Goal: Task Accomplishment & Management: Complete application form

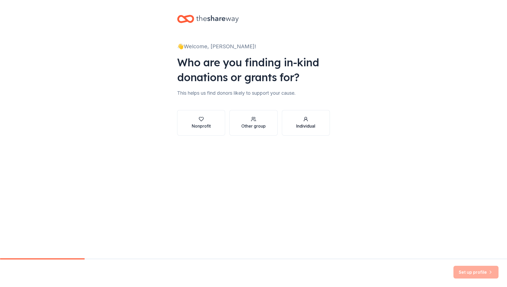
click at [296, 122] on div "Individual" at bounding box center [305, 122] width 19 height 13
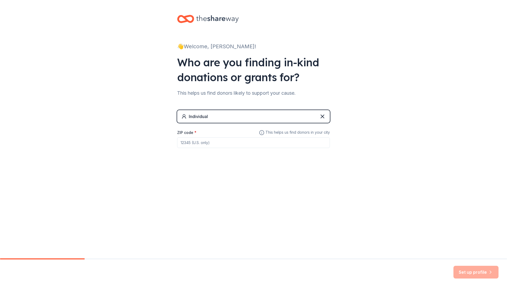
click at [222, 143] on input "ZIP code *" at bounding box center [253, 142] width 153 height 11
type input "46304"
click at [480, 275] on button "Set up profile" at bounding box center [475, 272] width 45 height 13
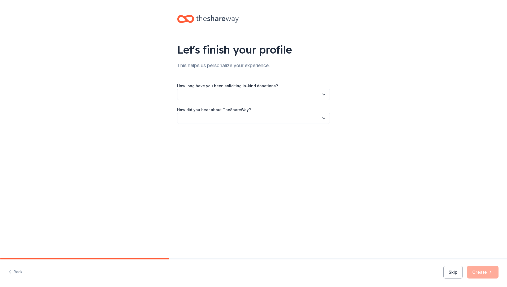
click at [252, 93] on button "button" at bounding box center [253, 94] width 153 height 11
click at [216, 111] on div "This is my first time!" at bounding box center [200, 108] width 34 height 6
click at [248, 122] on button "button" at bounding box center [253, 118] width 153 height 11
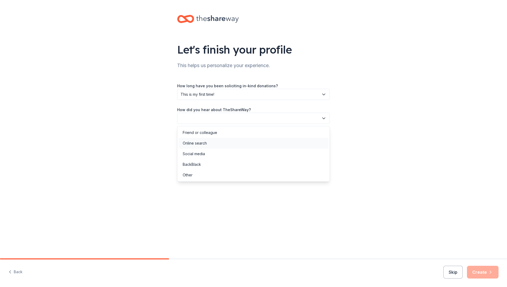
click at [214, 143] on div "Online search" at bounding box center [253, 143] width 150 height 11
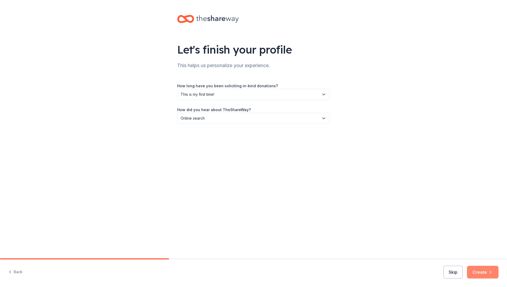
click at [483, 273] on button "Create" at bounding box center [483, 272] width 32 height 13
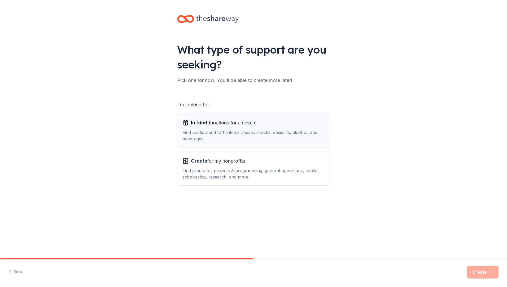
click at [254, 128] on div "In-kind donations for an event Find auction and raffle items, meals, snacks, de…" at bounding box center [253, 129] width 142 height 23
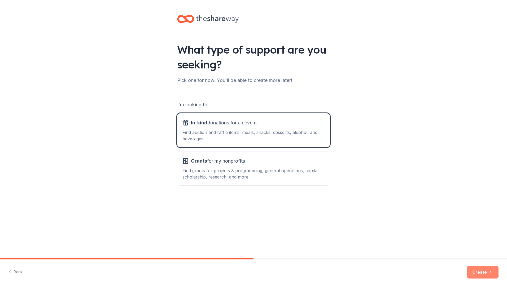
click at [486, 270] on button "Create" at bounding box center [483, 272] width 32 height 13
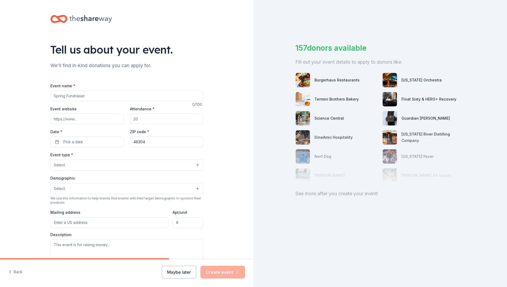
click at [88, 93] on input "Event name *" at bounding box center [126, 96] width 153 height 11
type input "[PERSON_NAME] 11th Birthday"
click at [80, 119] on input "Event website" at bounding box center [86, 118] width 73 height 11
click at [166, 120] on input "Attendance *" at bounding box center [166, 118] width 73 height 11
type input "30"
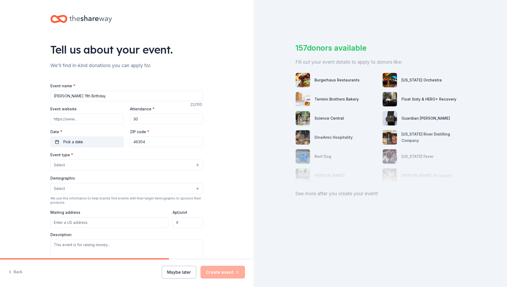
click at [104, 142] on button "Pick a date" at bounding box center [86, 141] width 73 height 11
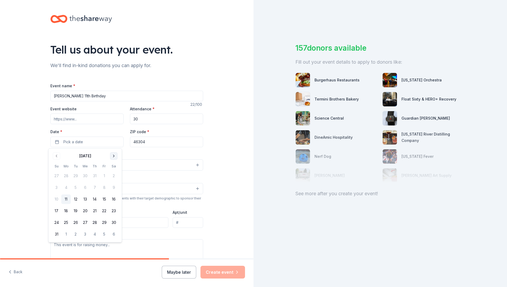
click at [112, 156] on button "Go to next month" at bounding box center [113, 155] width 7 height 7
click at [95, 186] on button "6" at bounding box center [95, 188] width 10 height 10
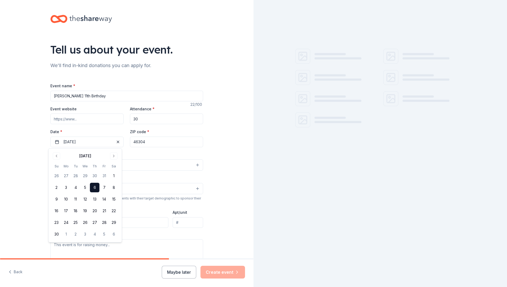
click at [230, 165] on div "Tell us about your event. We'll find in-kind donations you can apply for. Event…" at bounding box center [126, 176] width 253 height 353
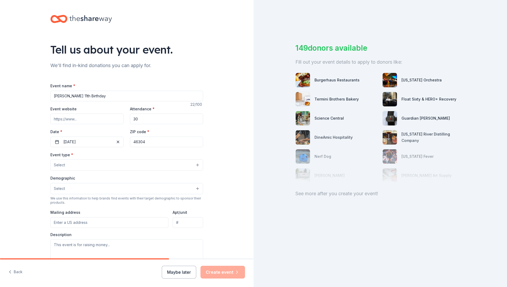
click at [141, 165] on button "Select" at bounding box center [126, 164] width 153 height 11
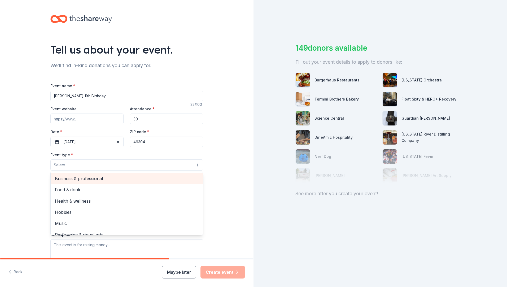
scroll to position [18, 0]
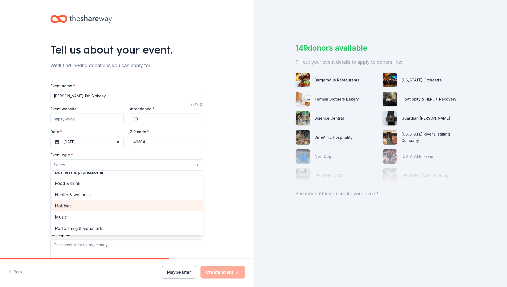
click at [68, 206] on span "Hobbies" at bounding box center [127, 205] width 144 height 7
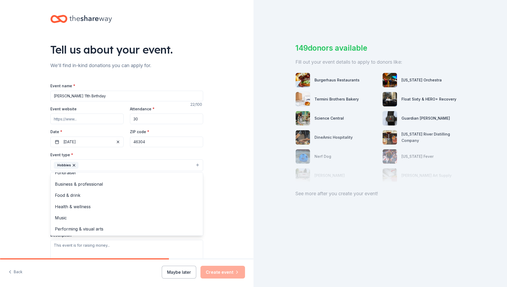
click at [213, 202] on div "Tell us about your event. We'll find in-kind donations you can apply for. Event…" at bounding box center [126, 176] width 253 height 353
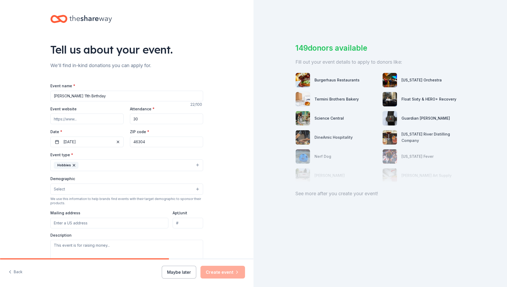
click at [68, 191] on button "Select" at bounding box center [126, 188] width 153 height 11
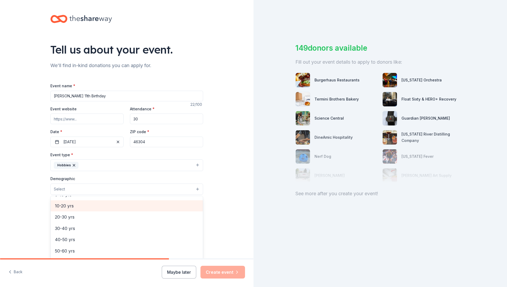
click at [79, 209] on span "10-20 yrs" at bounding box center [127, 205] width 144 height 7
click at [231, 208] on div "Tell us about your event. We'll find in-kind donations you can apply for. Event…" at bounding box center [126, 177] width 253 height 354
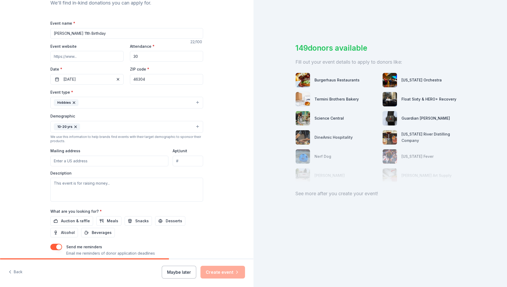
scroll to position [80, 0]
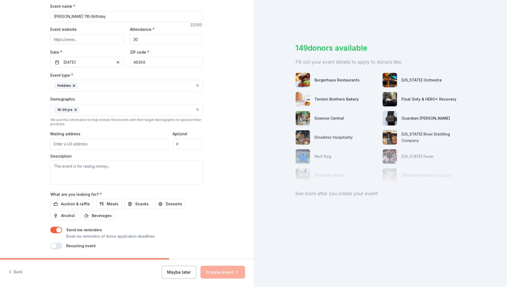
click at [88, 147] on input "Mailing address" at bounding box center [109, 144] width 118 height 11
click at [90, 147] on input "167 mosier dr" at bounding box center [109, 144] width 118 height 11
click at [93, 142] on input "167 mosier dr" at bounding box center [109, 144] width 118 height 11
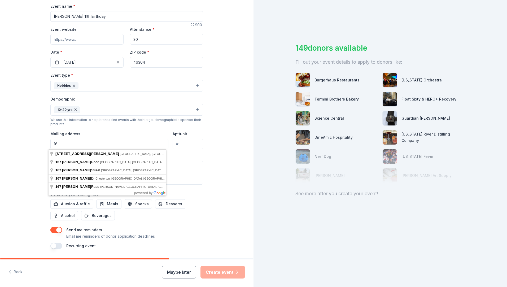
type input "1"
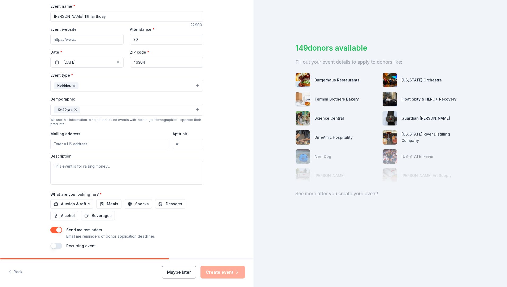
click at [42, 147] on div "Tell us about your event. We'll find in-kind donations you can apply for. Event…" at bounding box center [127, 97] width 170 height 354
click at [60, 142] on input "Mailing address" at bounding box center [109, 144] width 118 height 11
type input "1001 S 22ND ST CHESTERTON IN 46304B"
click at [101, 174] on textarea at bounding box center [126, 173] width 153 height 24
paste textarea "To Whom It May Concern, My name is Jessica Doesburg, and I’m a single mother of…"
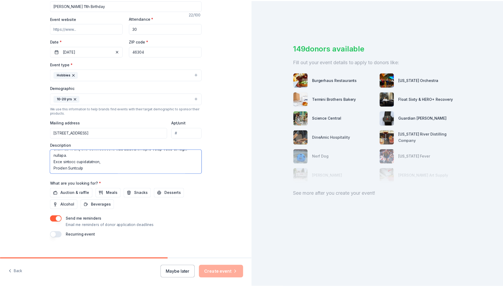
scroll to position [96, 0]
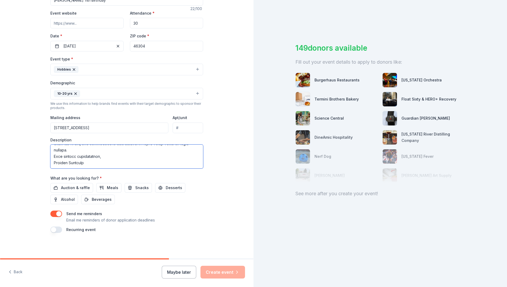
type textarea "To Whom It May Concern, My name is Jessica Doesburg, and I’m a single mother of…"
click at [191, 243] on div "Tell us about your event. We'll find in-kind donations you can apply for. Event…" at bounding box center [127, 81] width 170 height 354
click at [71, 186] on span "Auction & raffle" at bounding box center [75, 187] width 29 height 6
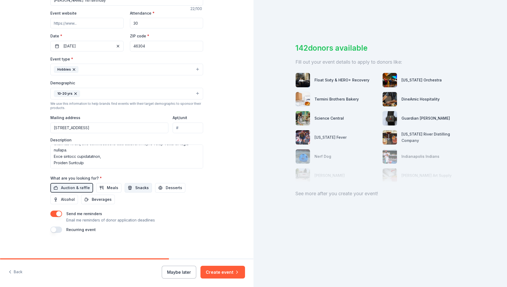
click at [125, 186] on button "Snacks" at bounding box center [138, 188] width 27 height 10
click at [107, 186] on span "Meals" at bounding box center [112, 187] width 11 height 6
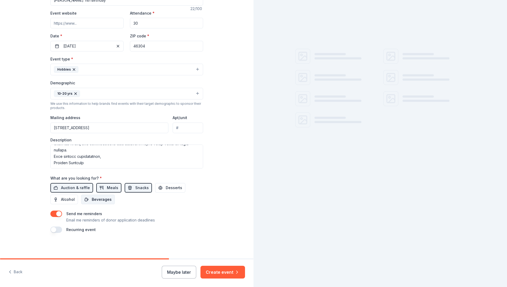
click at [95, 201] on span "Beverages" at bounding box center [102, 199] width 20 height 6
click at [53, 197] on button "Alcohol" at bounding box center [64, 200] width 28 height 10
click at [180, 189] on div "Auction & raffle Meals Snacks Desserts Alcohol Beverages" at bounding box center [126, 193] width 153 height 21
click at [70, 199] on span "Alcohol" at bounding box center [68, 199] width 14 height 6
click at [172, 188] on span "Desserts" at bounding box center [174, 187] width 16 height 6
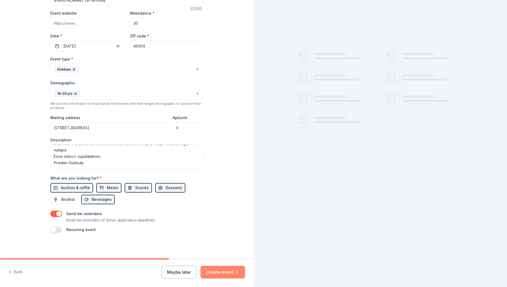
click at [229, 273] on button "Create event" at bounding box center [222, 272] width 45 height 13
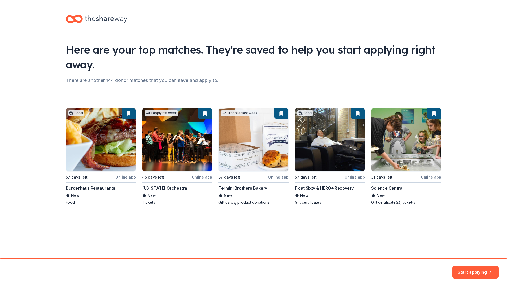
click at [477, 264] on div "Start applying" at bounding box center [253, 273] width 507 height 28
click at [470, 271] on button "Start applying" at bounding box center [475, 268] width 46 height 13
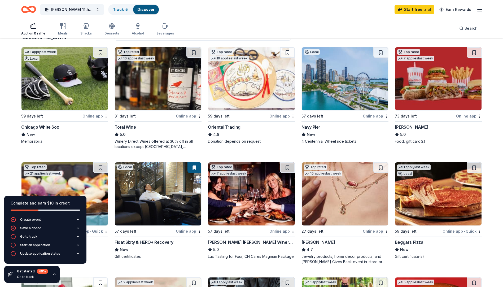
scroll to position [53, 0]
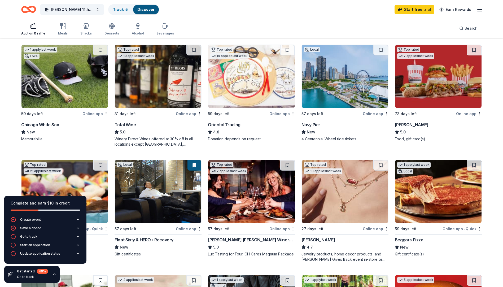
click at [63, 91] on img at bounding box center [64, 76] width 86 height 63
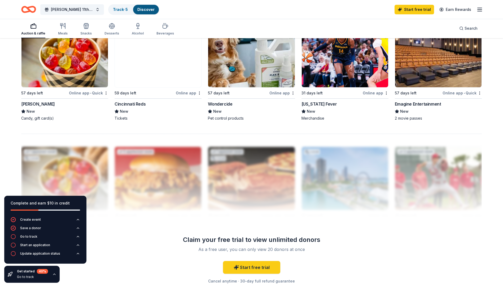
scroll to position [477, 0]
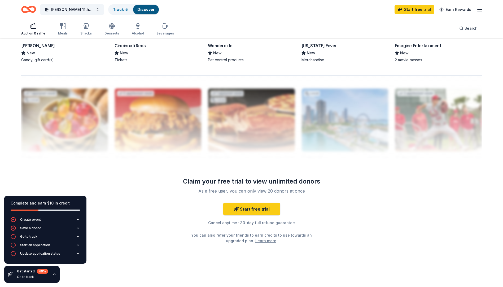
drag, startPoint x: 274, startPoint y: 16, endPoint x: 330, endPoint y: 46, distance: 63.7
click at [275, 16] on div "Dominiks 11th Birthday Track · 5 Discover Start free trial Earn Rewards" at bounding box center [251, 9] width 503 height 19
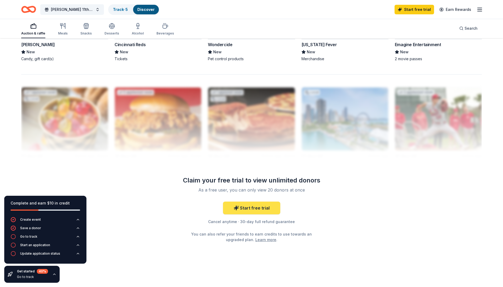
click at [263, 206] on link "Start free trial" at bounding box center [251, 207] width 57 height 13
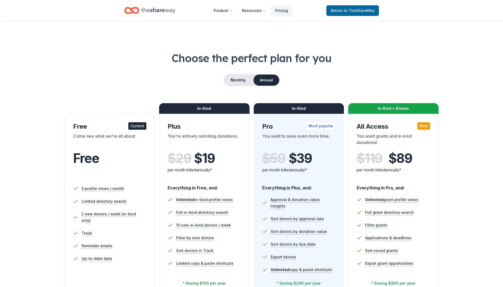
click at [110, 141] on div "Come see what we're all about." at bounding box center [109, 140] width 73 height 15
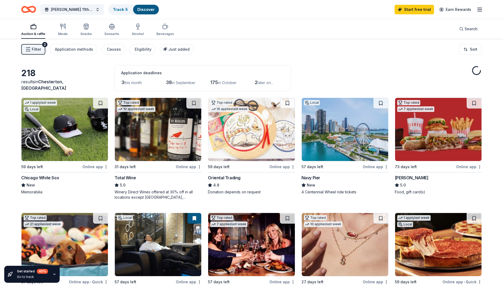
scroll to position [478, 0]
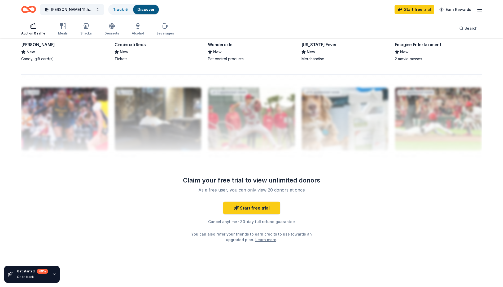
click at [34, 31] on div "Auction & raffle" at bounding box center [33, 33] width 24 height 4
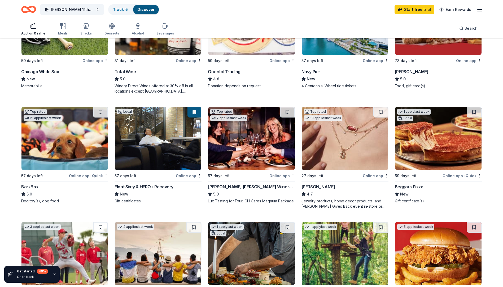
scroll to position [212, 0]
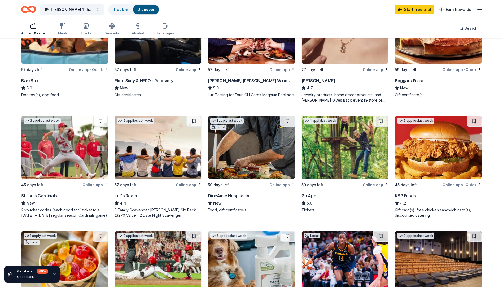
click at [444, 163] on img at bounding box center [438, 147] width 86 height 63
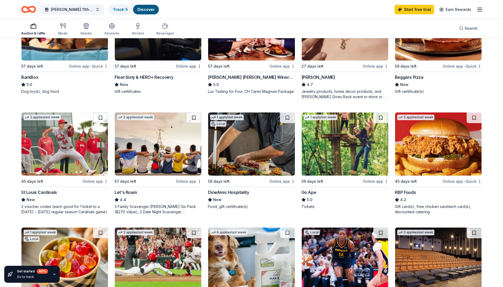
scroll to position [265, 0]
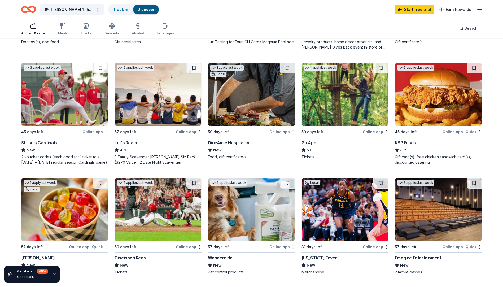
click at [60, 87] on img at bounding box center [64, 94] width 86 height 63
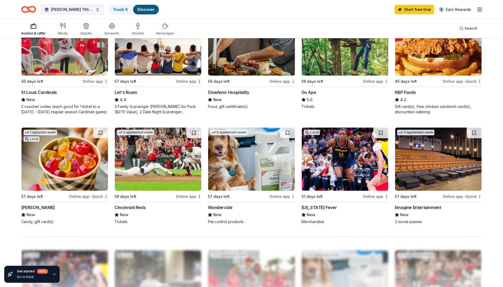
scroll to position [371, 0]
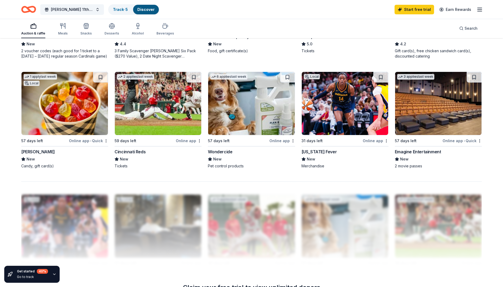
click at [65, 123] on img at bounding box center [64, 103] width 86 height 63
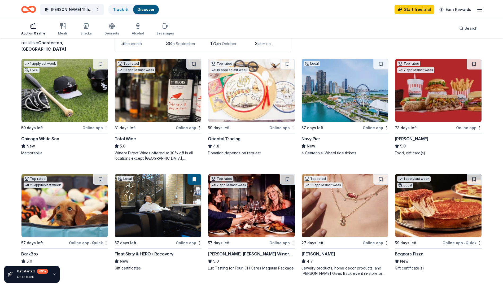
scroll to position [0, 0]
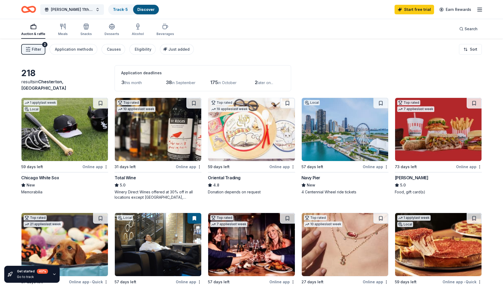
click at [361, 24] on div "Auction & raffle Meals Snacks Desserts Alcohol Beverages Search" at bounding box center [251, 29] width 460 height 20
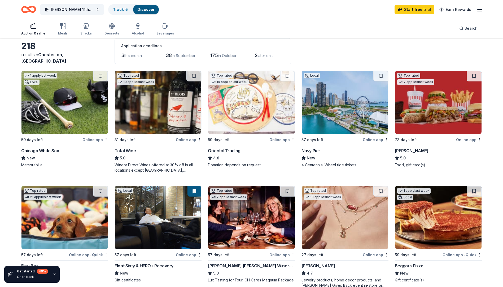
scroll to position [53, 0]
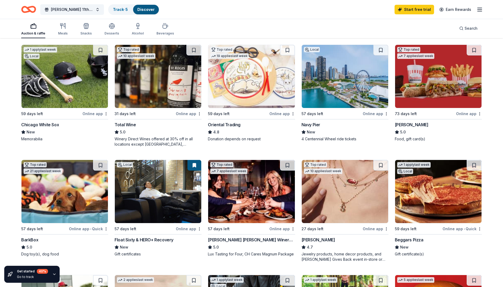
click at [324, 80] on img at bounding box center [345, 76] width 86 height 63
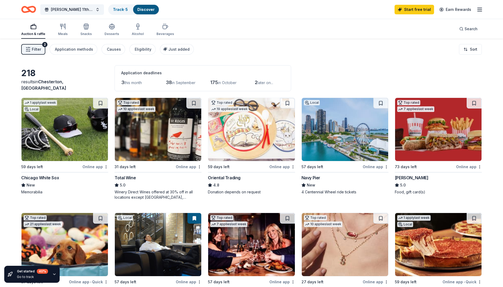
click at [222, 84] on span "in October" at bounding box center [227, 82] width 19 height 5
click at [184, 84] on span "in September" at bounding box center [184, 82] width 24 height 5
click at [78, 51] on div "Application methods" at bounding box center [74, 49] width 38 height 6
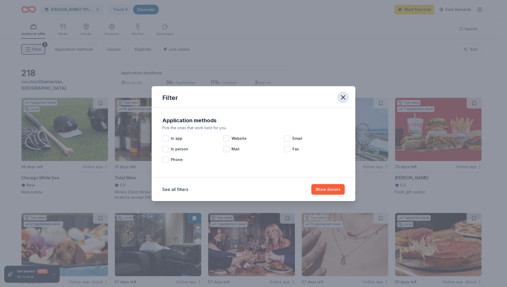
click at [342, 100] on icon "button" at bounding box center [342, 97] width 7 height 7
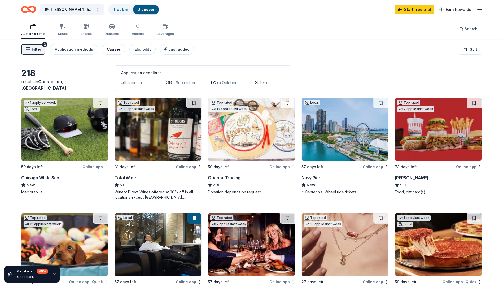
click at [112, 52] on div "Causes" at bounding box center [114, 49] width 14 height 6
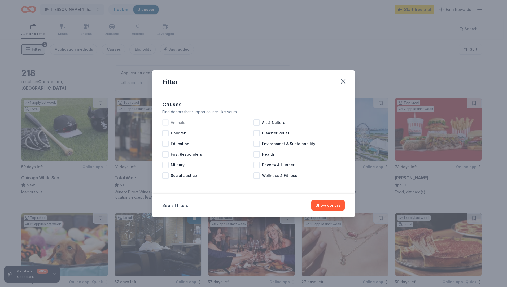
click at [164, 121] on div at bounding box center [165, 122] width 6 height 6
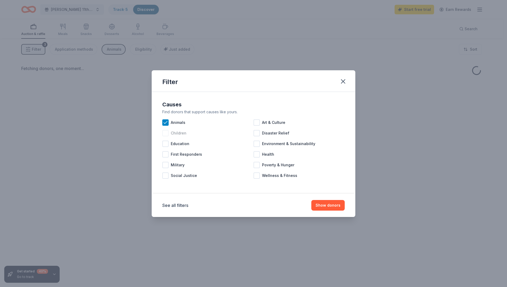
click at [167, 135] on div at bounding box center [165, 133] width 6 height 6
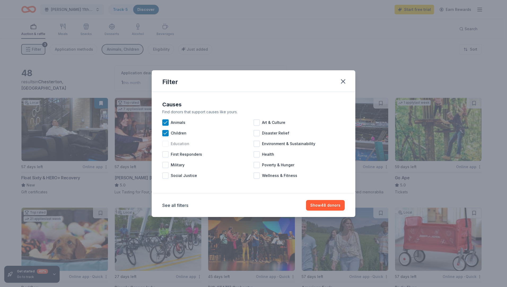
click at [166, 145] on div at bounding box center [165, 143] width 6 height 6
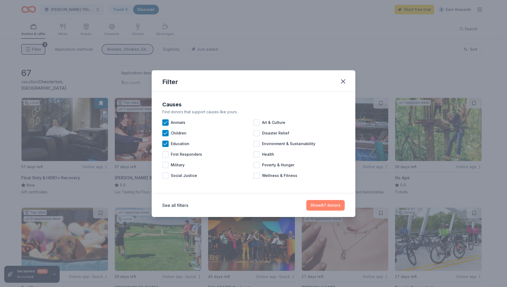
click at [329, 204] on button "Show 67 donors" at bounding box center [325, 205] width 38 height 11
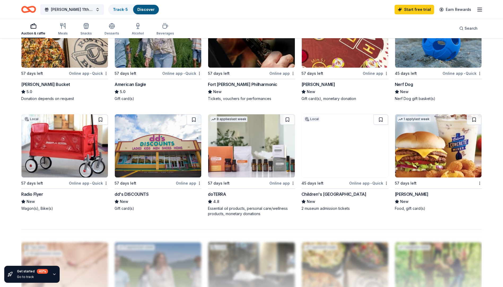
scroll to position [292, 0]
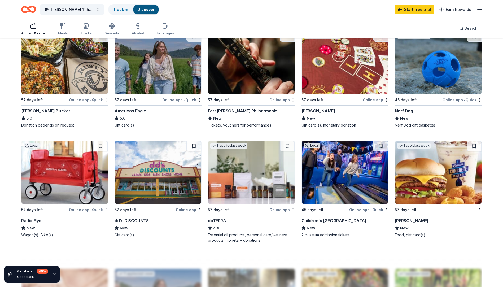
click at [163, 180] on img at bounding box center [158, 172] width 86 height 63
click at [414, 184] on img at bounding box center [438, 172] width 86 height 63
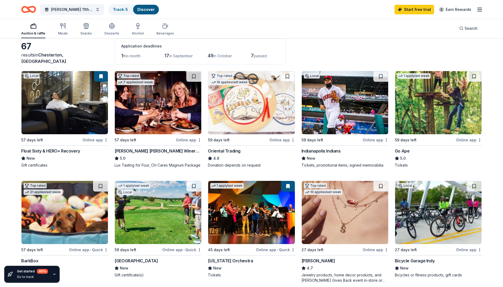
scroll to position [0, 0]
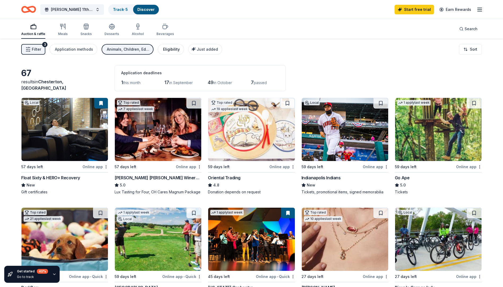
click at [169, 51] on div "Eligibility" at bounding box center [171, 49] width 17 height 6
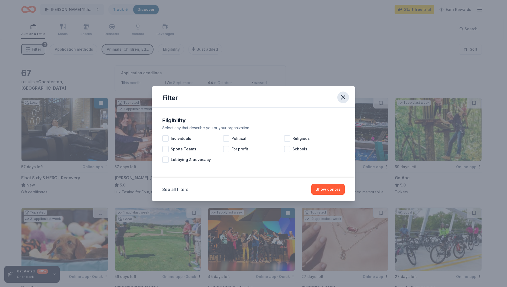
click at [339, 95] on button "button" at bounding box center [343, 97] width 12 height 12
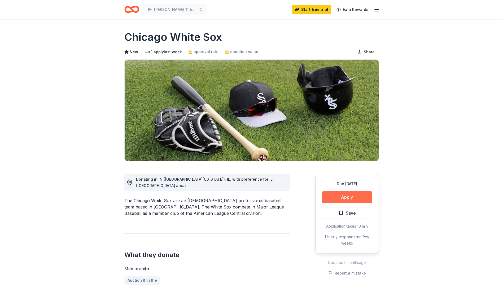
click at [342, 195] on button "Apply" at bounding box center [347, 197] width 50 height 12
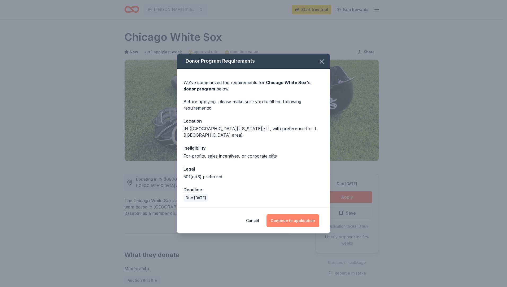
click at [300, 220] on button "Continue to application" at bounding box center [292, 220] width 53 height 13
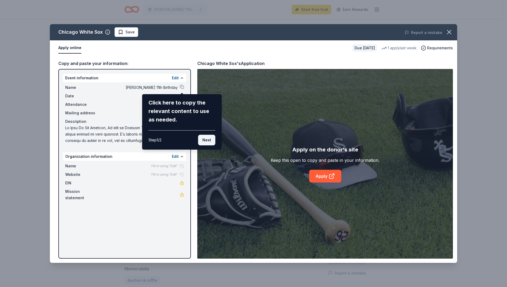
click at [208, 141] on button "Next" at bounding box center [206, 140] width 17 height 11
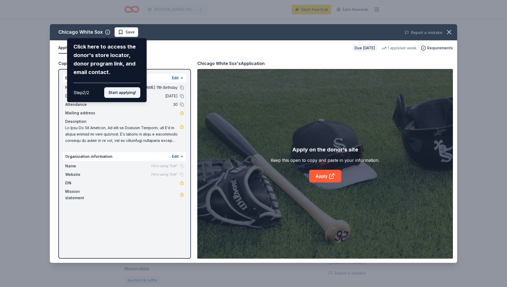
click at [123, 94] on button "Start applying!" at bounding box center [122, 92] width 36 height 11
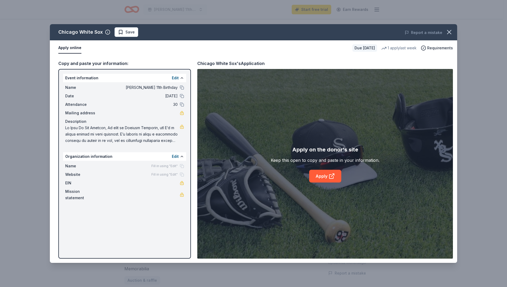
click at [131, 141] on span at bounding box center [122, 134] width 114 height 19
click at [326, 176] on link "Apply" at bounding box center [325, 176] width 32 height 13
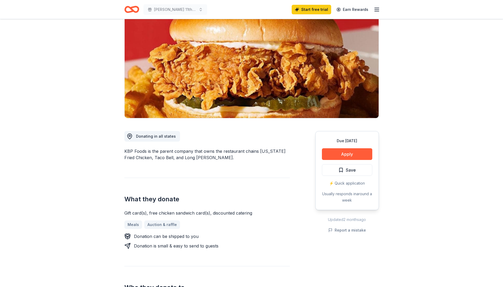
scroll to position [106, 0]
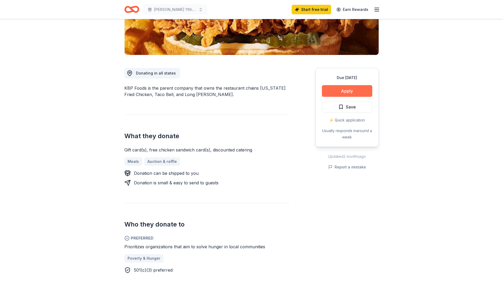
click at [350, 89] on button "Apply" at bounding box center [347, 91] width 50 height 12
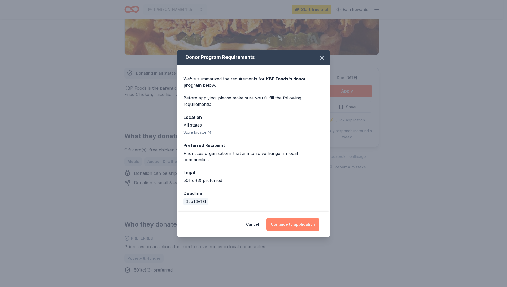
click at [302, 223] on button "Continue to application" at bounding box center [292, 224] width 53 height 13
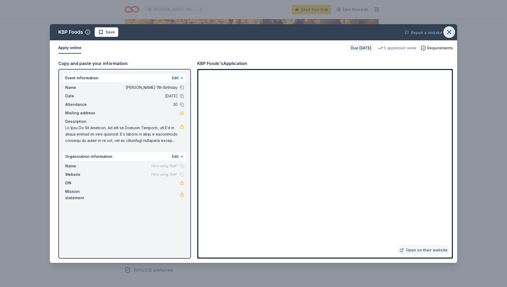
click at [452, 35] on icon "button" at bounding box center [448, 31] width 7 height 7
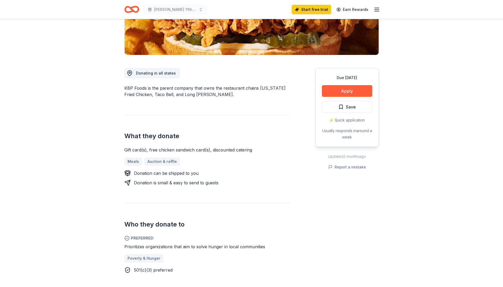
scroll to position [0, 0]
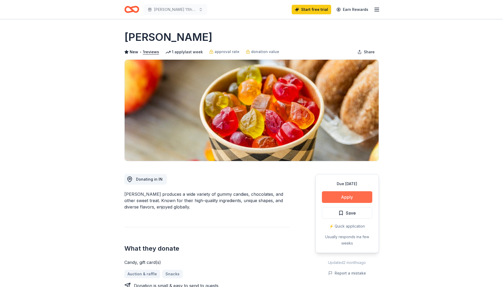
click at [342, 194] on button "Apply" at bounding box center [347, 197] width 50 height 12
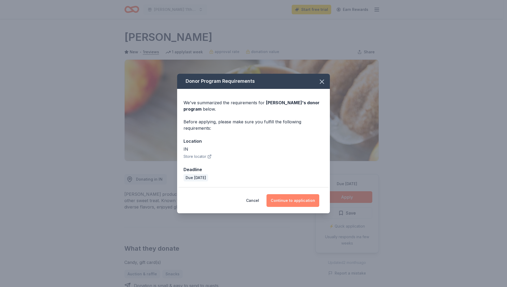
click at [286, 201] on button "Continue to application" at bounding box center [292, 200] width 53 height 13
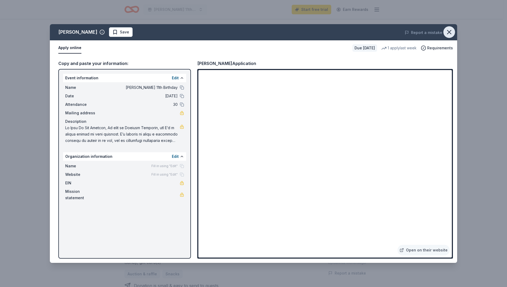
click at [449, 34] on icon "button" at bounding box center [448, 31] width 7 height 7
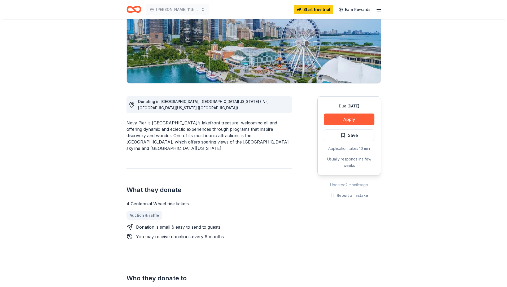
scroll to position [80, 0]
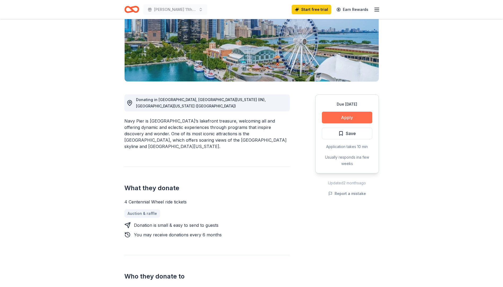
click at [351, 118] on button "Apply" at bounding box center [347, 118] width 50 height 12
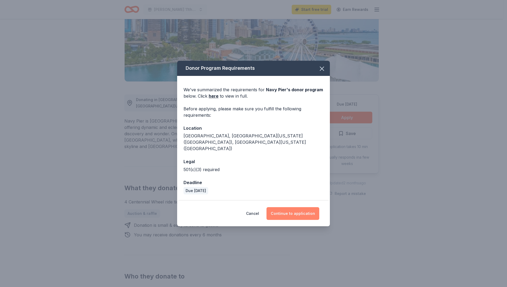
click at [286, 207] on button "Continue to application" at bounding box center [292, 213] width 53 height 13
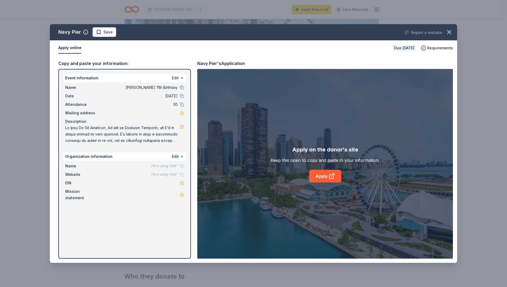
click at [176, 79] on button "Edit" at bounding box center [175, 78] width 7 height 6
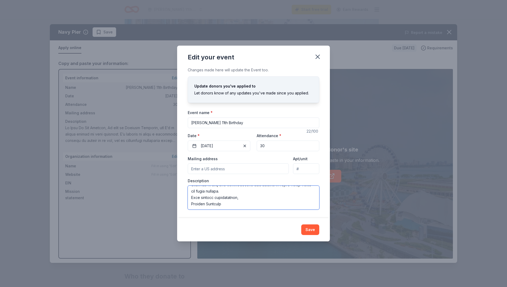
scroll to position [82, 0]
drag, startPoint x: 207, startPoint y: 188, endPoint x: 288, endPoint y: 198, distance: 82.0
click at [288, 198] on textarea at bounding box center [253, 198] width 131 height 24
type textarea "To Whom It May Concern, My name is Jessica Doesburg, and I’m a single mother of…"
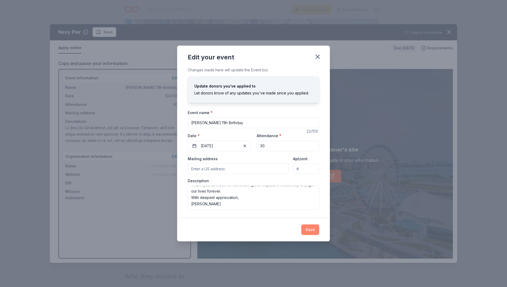
click at [309, 226] on button "Save" at bounding box center [310, 229] width 18 height 11
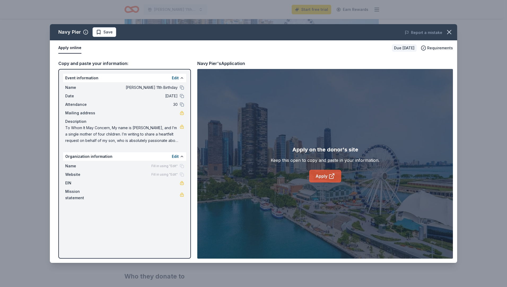
click at [328, 175] on link "Apply" at bounding box center [325, 176] width 32 height 13
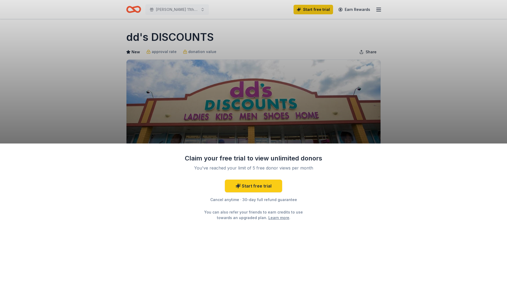
click at [305, 122] on div "Claim your free trial to view unlimited donors You've reached your limit of 5 f…" at bounding box center [253, 143] width 507 height 287
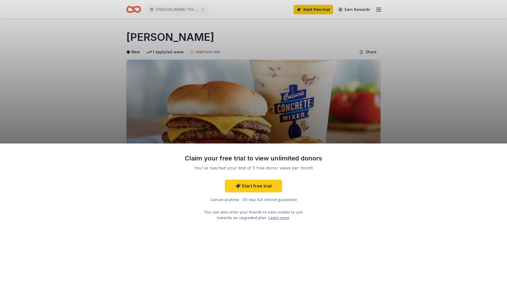
click at [347, 196] on div "Claim your free trial to view unlimited donors You've reached your limit of 5 f…" at bounding box center [253, 214] width 507 height 143
click at [466, 62] on div "Claim your free trial to view unlimited donors You've reached your limit of 5 f…" at bounding box center [253, 143] width 507 height 287
